Goal: Contribute content: Add original content to the website for others to see

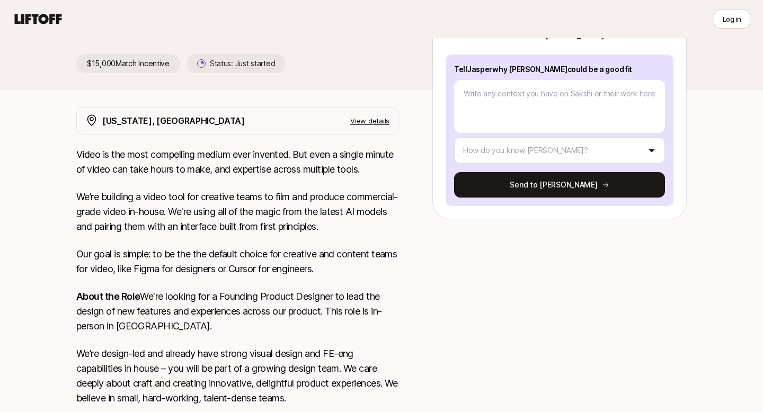
scroll to position [165, 0]
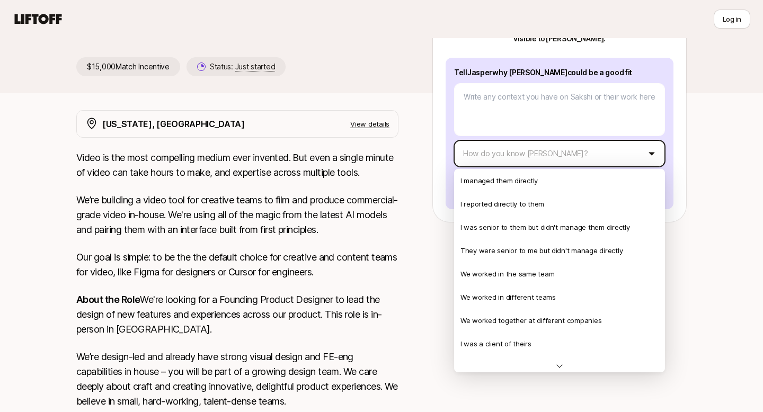
click at [497, 149] on html "👋 New to Liftoff? See how it works Log in Log in Jasper Story is looking for Fo…" at bounding box center [381, 41] width 763 height 412
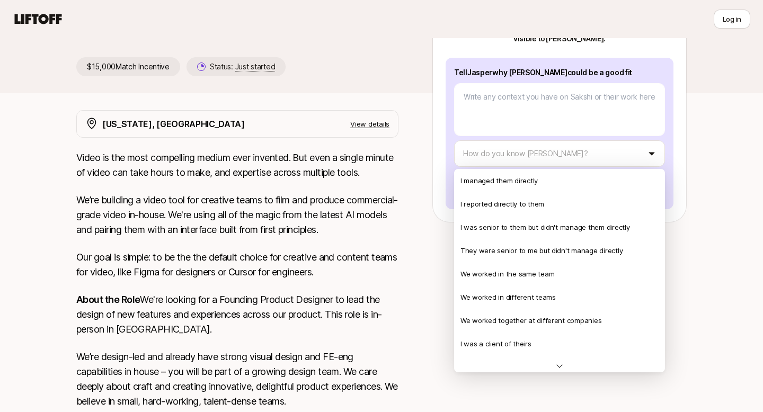
type textarea "x"
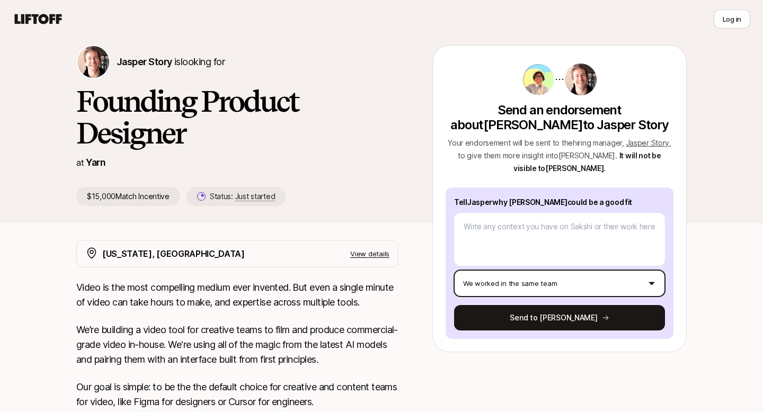
scroll to position [34, 0]
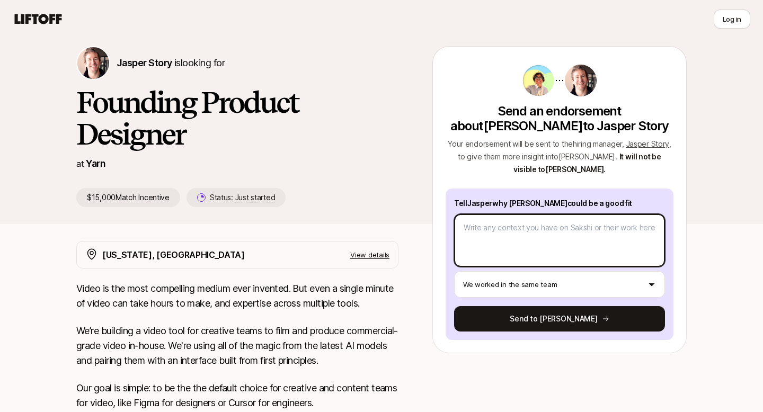
click at [486, 232] on textarea at bounding box center [559, 240] width 211 height 53
paste textarea "I had the pleasure of working with [PERSON_NAME] at Rekise, and what stood out …"
type textarea "x"
type textarea "I had the pleasure of working with [PERSON_NAME] at Rekise, and what stood out …"
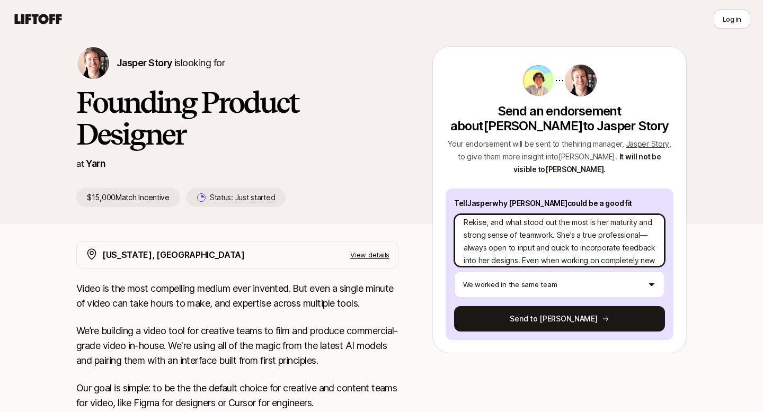
scroll to position [0, 0]
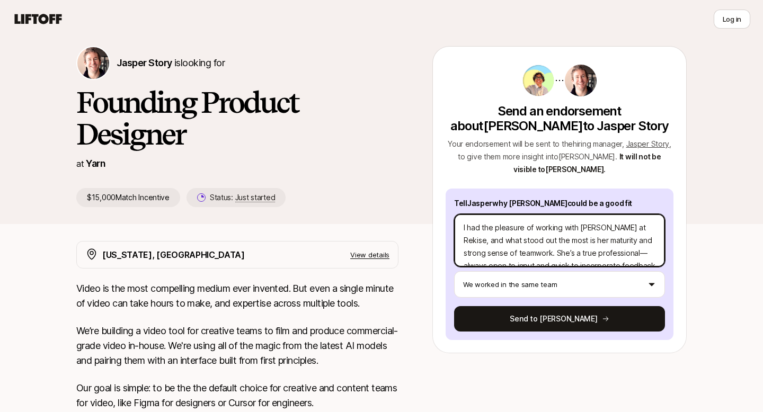
click at [485, 241] on textarea "I had the pleasure of working with [PERSON_NAME] at Rekise, and what stood out …" at bounding box center [559, 240] width 211 height 53
type textarea "x"
type textarea "I had the pleasure of working with [PERSON_NAME] at Rekise , and what stood out…"
type textarea "x"
type textarea "I had the pleasure of working with [PERSON_NAME] at Rekise M, and what stood ou…"
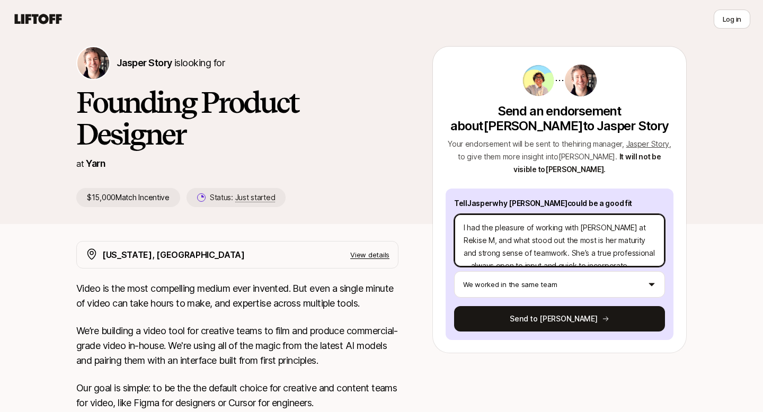
type textarea "x"
type textarea "I had the pleasure of working with [PERSON_NAME] at Rekise Ma, and what stood o…"
type textarea "x"
type textarea "I had the pleasure of working with [PERSON_NAME] at Rekise Mar, and what stood …"
type textarea "x"
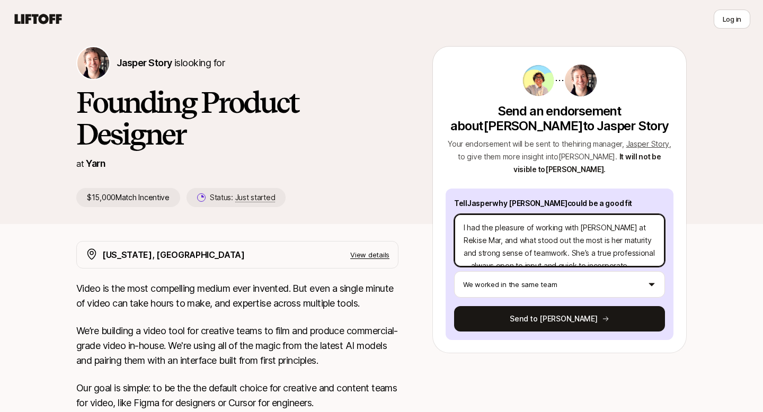
type textarea "I had the pleasure of working with [PERSON_NAME] at Rekise [PERSON_NAME], and w…"
type textarea "x"
type textarea "I had the pleasure of working with [PERSON_NAME] at Rekise Marine, and what sto…"
type textarea "x"
type textarea "I had the pleasure of working with [PERSON_NAME] at Rekise Marine , and what st…"
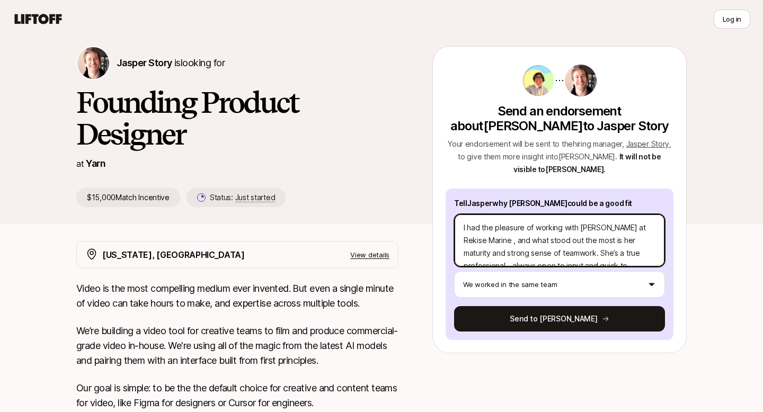
type textarea "x"
type textarea "I had the pleasure of working with [PERSON_NAME] at Rekise Marine P, and what s…"
type textarea "x"
type textarea "I had the pleasure of working with [PERSON_NAME] at Rekise [PERSON_NAME], and w…"
type textarea "x"
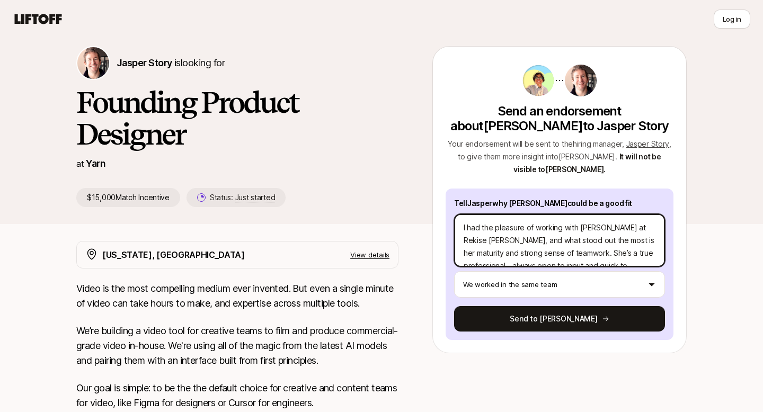
type textarea "I had the pleasure of working with [PERSON_NAME] at Rekise Marine Pri, and what…"
type textarea "x"
type textarea "I had the pleasure of working with [PERSON_NAME] at Rekise Marine Priv, and wha…"
type textarea "x"
type textarea "I had the pleasure of working with [PERSON_NAME] at Rekise [PERSON_NAME], and w…"
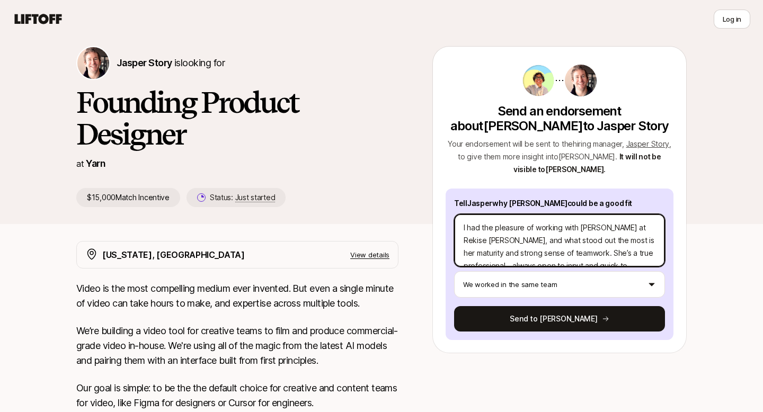
type textarea "x"
type textarea "I had the pleasure of working with [PERSON_NAME] at Rekise [PERSON_NAME], and w…"
type textarea "x"
type textarea "I had the pleasure of working with [PERSON_NAME] at Rekise Marine Private , and…"
type textarea "x"
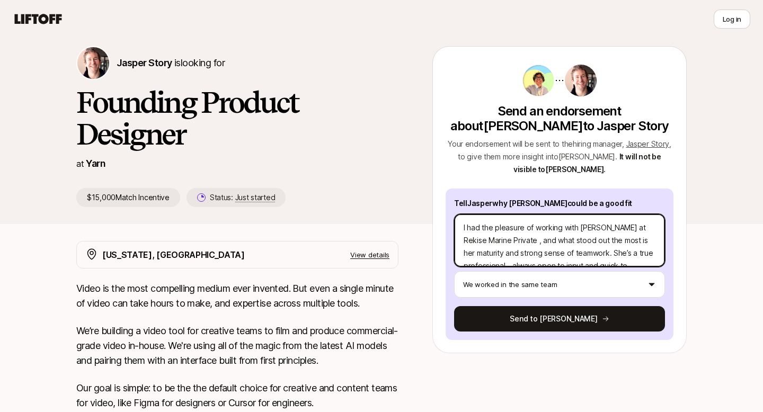
type textarea "I had the pleasure of working with [PERSON_NAME] at Rekise Marine Private L, an…"
type textarea "x"
type textarea "I had the pleasure of working with [PERSON_NAME] at Rekise Marine Private [PERS…"
type textarea "x"
type textarea "I had the pleasure of working with [PERSON_NAME] at Rekise Marine Private [PERS…"
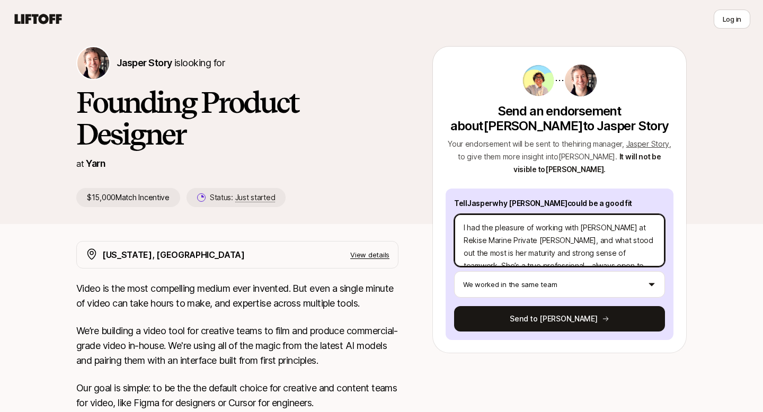
type textarea "x"
type textarea "I had the pleasure of working with [PERSON_NAME] at Rekise Marine Private Limi,…"
type textarea "x"
type textarea "I had the pleasure of working with [PERSON_NAME] at Rekise Marine Private Limit…"
type textarea "x"
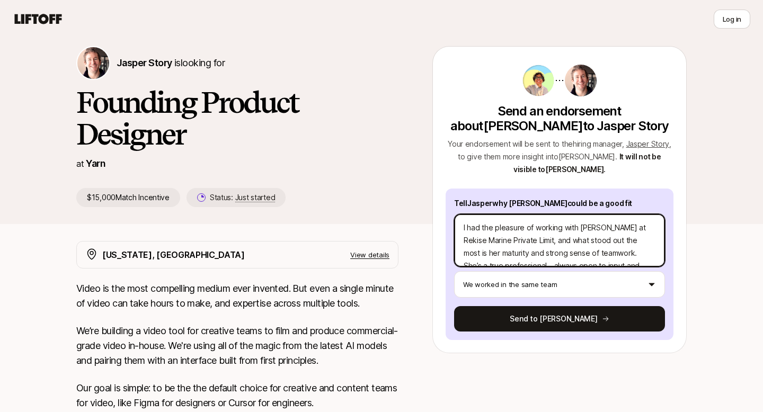
type textarea "I had the pleasure of working with [PERSON_NAME] at Rekise Marine Private Limit…"
type textarea "x"
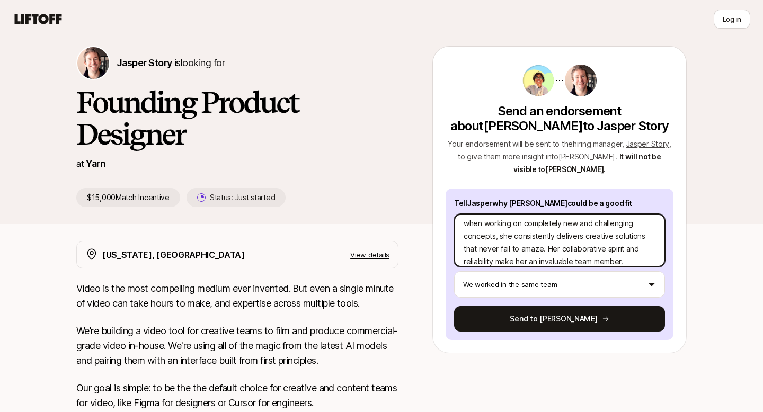
scroll to position [76, 0]
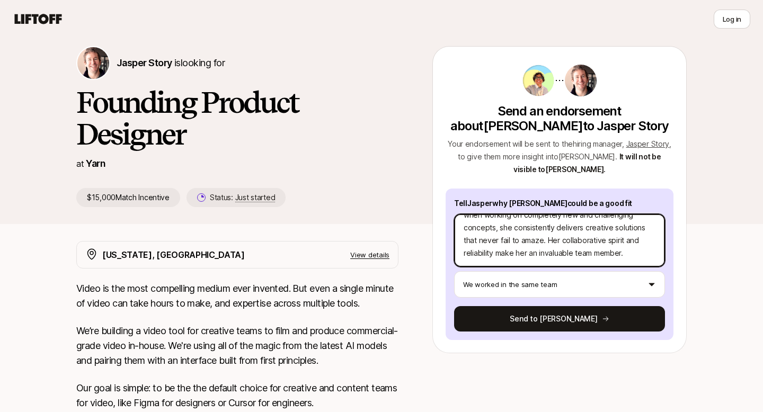
type textarea "I had the pleasure of working with [PERSON_NAME] at Rekise Marine Private Limit…"
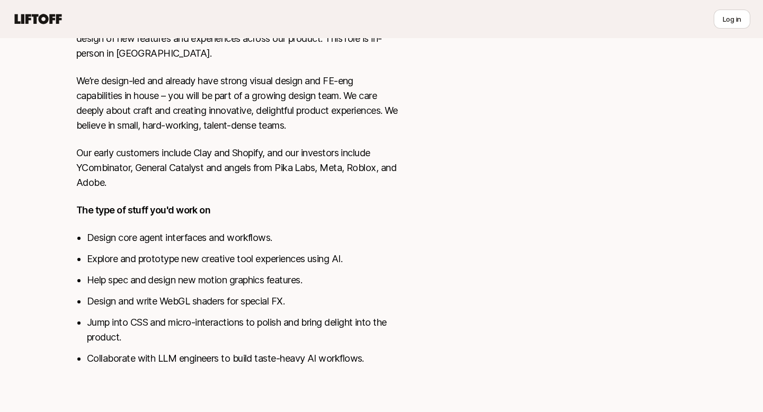
scroll to position [442, 0]
